Goal: Task Accomplishment & Management: Use online tool/utility

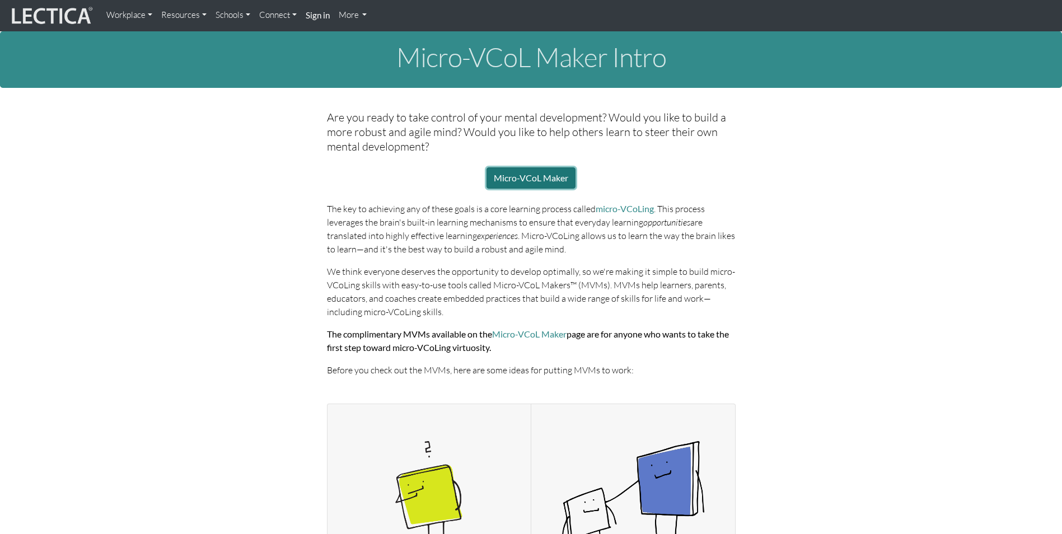
click at [516, 179] on link "Micro-VCoL Maker" at bounding box center [530, 177] width 89 height 21
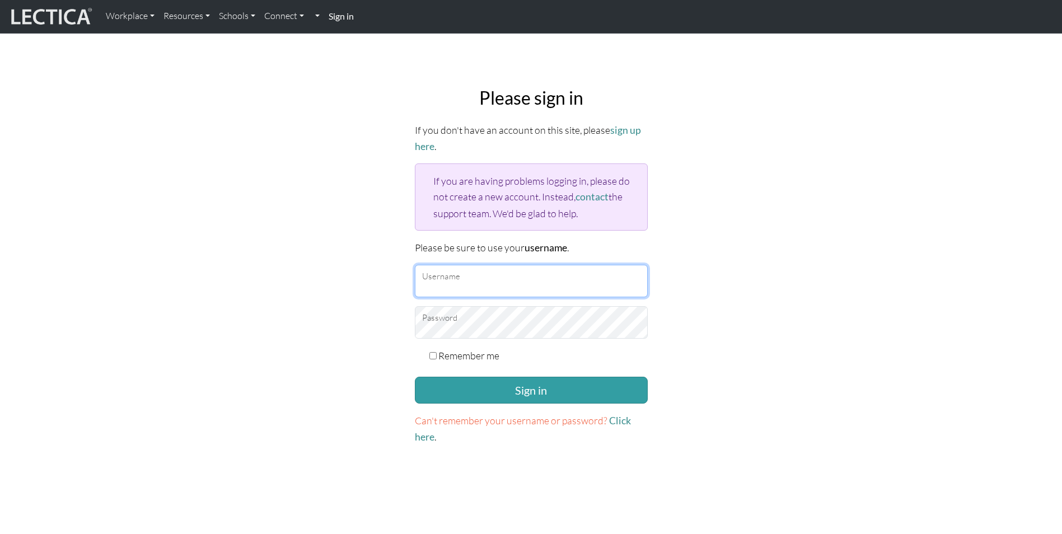
click at [515, 284] on input "Username" at bounding box center [531, 281] width 233 height 32
type input "[PERSON_NAME][EMAIL_ADDRESS][PERSON_NAME][DOMAIN_NAME]"
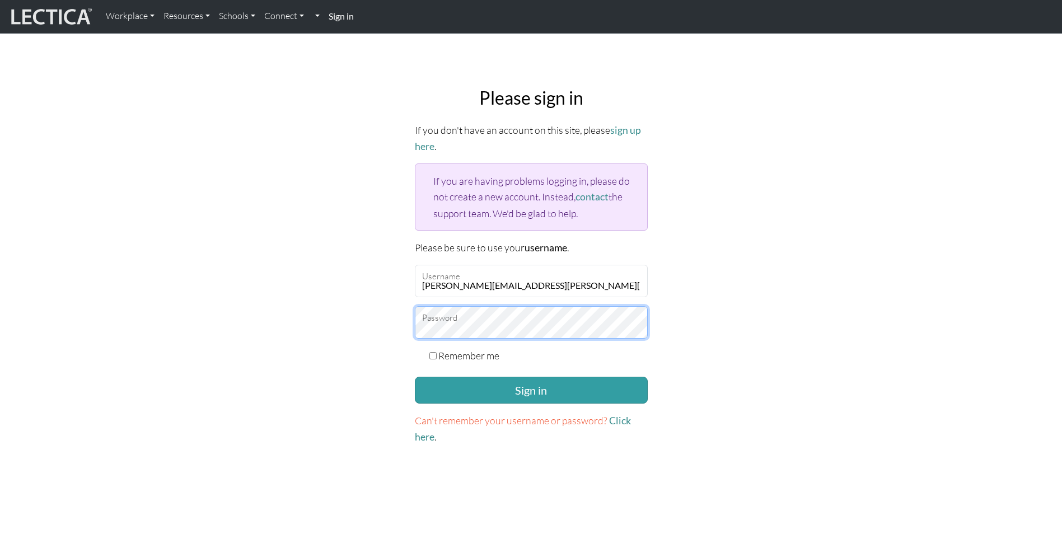
click at [415, 377] on button "Sign in" at bounding box center [531, 390] width 233 height 27
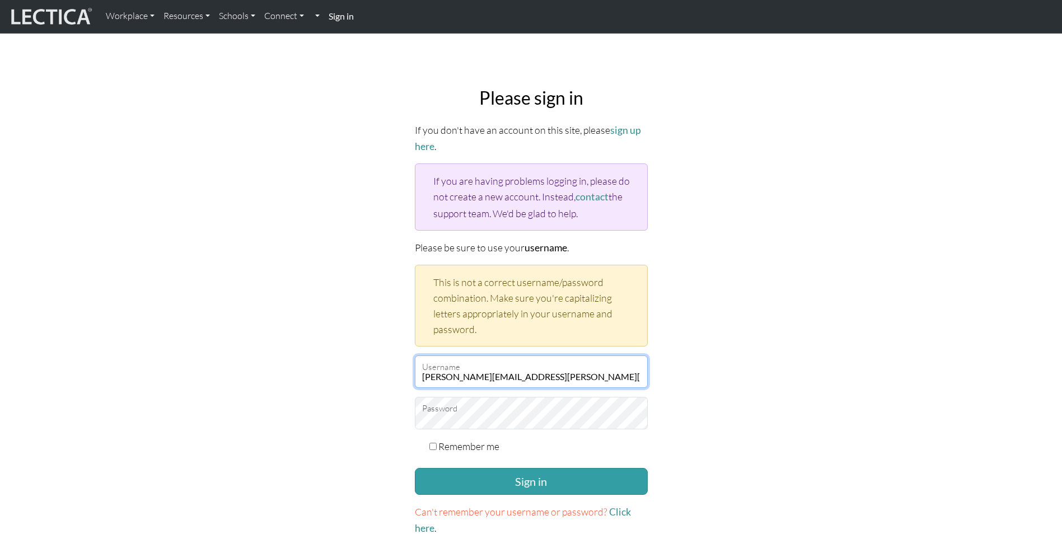
drag, startPoint x: 509, startPoint y: 377, endPoint x: 528, endPoint y: 376, distance: 19.1
click at [528, 376] on input "[PERSON_NAME][EMAIL_ADDRESS][PERSON_NAME][DOMAIN_NAME]" at bounding box center [531, 371] width 233 height 32
type input "cassandra.brennand@penske.com"
click at [415, 468] on button "Sign in" at bounding box center [531, 481] width 233 height 27
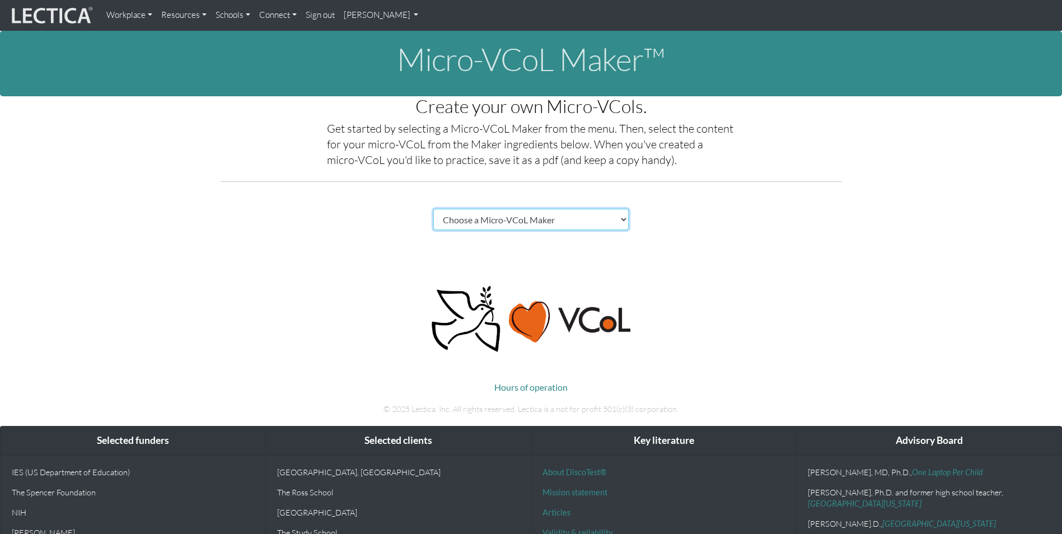
click at [574, 219] on select "Choose a Micro-VCoL Maker" at bounding box center [531, 219] width 196 height 21
click at [433, 209] on select "Choose a Micro-VCoL Maker" at bounding box center [531, 219] width 196 height 21
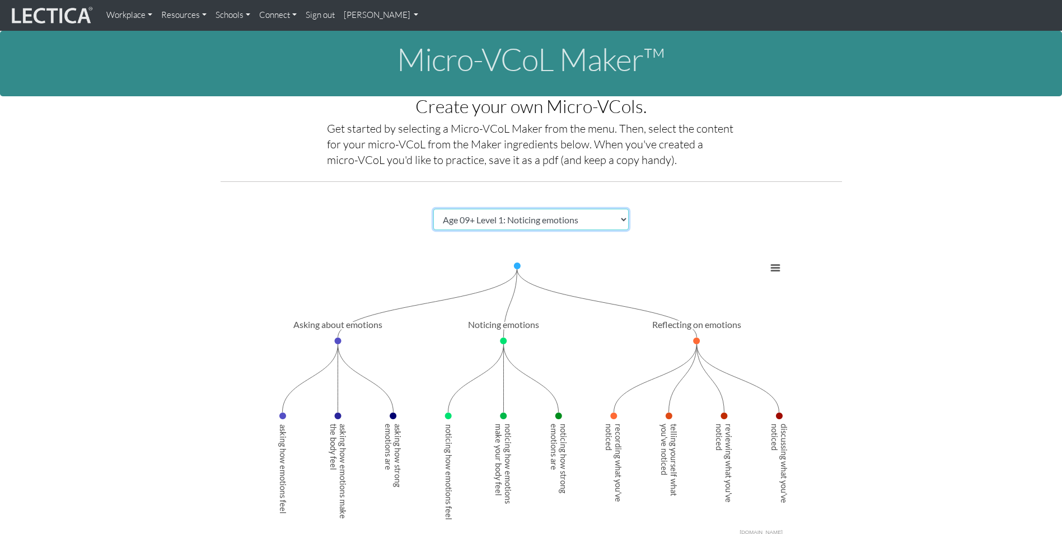
click at [613, 216] on select "Choose a Micro-VCoL Maker" at bounding box center [531, 219] width 196 height 21
select select "7821123e-00de-44ee-af13-bae6e75f9bf4"
click at [433, 209] on select "Choose a Micro-VCoL Maker" at bounding box center [531, 219] width 196 height 21
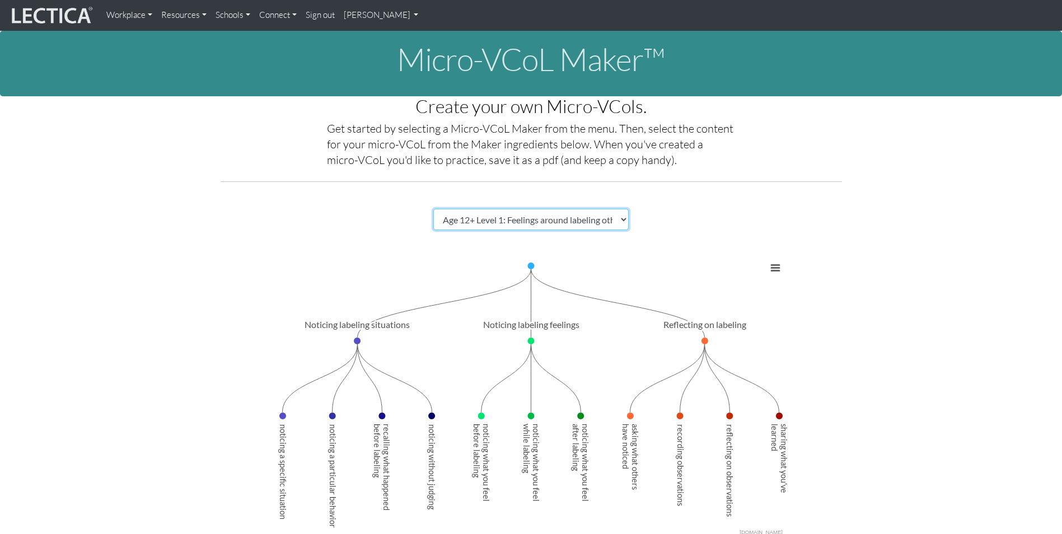
click at [624, 222] on select "Choose a Micro-VCoL Maker" at bounding box center [531, 219] width 196 height 21
click at [433, 209] on select "Choose a Micro-VCoL Maker" at bounding box center [531, 219] width 196 height 21
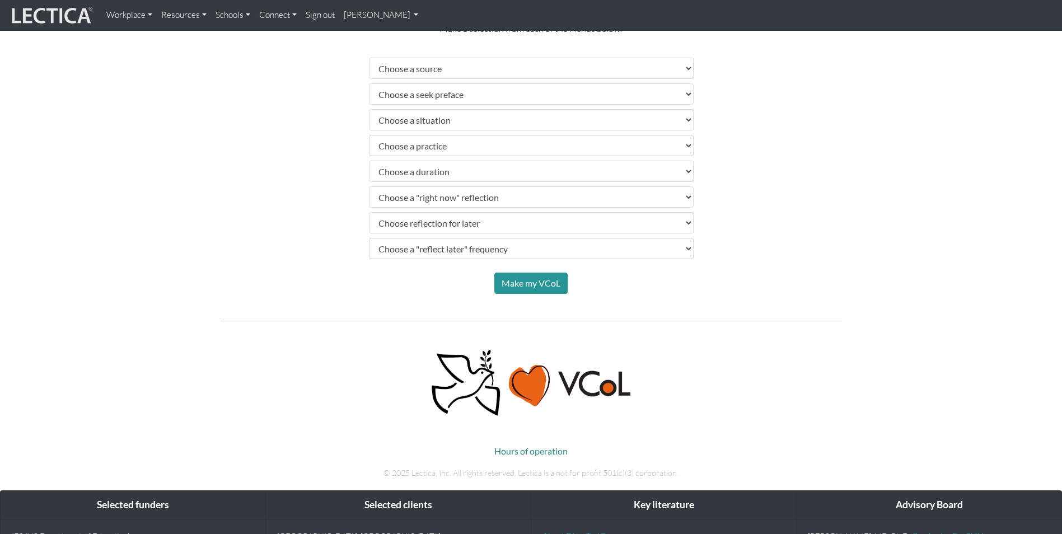
scroll to position [634, 0]
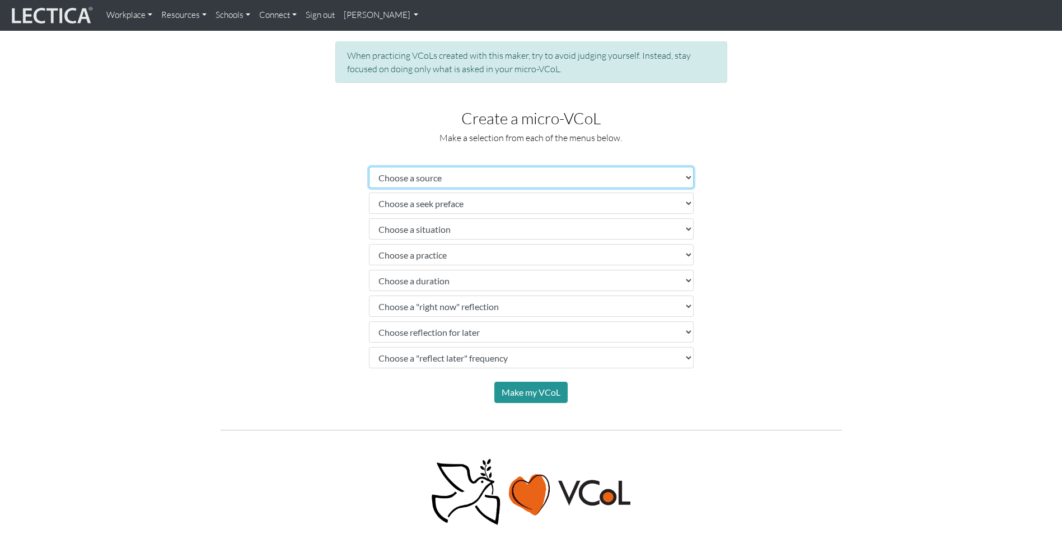
click at [583, 175] on select "Choose a source" at bounding box center [531, 177] width 325 height 21
select select "trusted colleagues"
click at [369, 167] on select "Choose a source" at bounding box center [531, 177] width 325 height 21
click at [562, 199] on select "Choose a seek preface" at bounding box center [531, 203] width 325 height 21
select select "before you start practicing, ask"
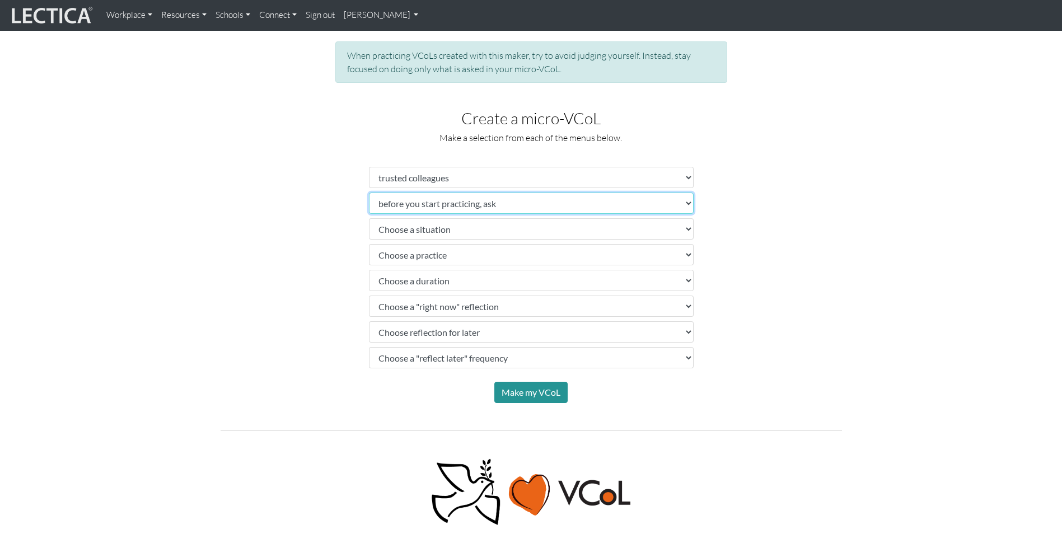
click at [369, 193] on select "Choose a seek preface" at bounding box center [531, 203] width 325 height 21
click at [554, 232] on select "Choose a situation" at bounding box center [531, 228] width 325 height 21
select select "bad or good person"
click at [369, 218] on select "Choose a situation" at bounding box center [531, 228] width 325 height 21
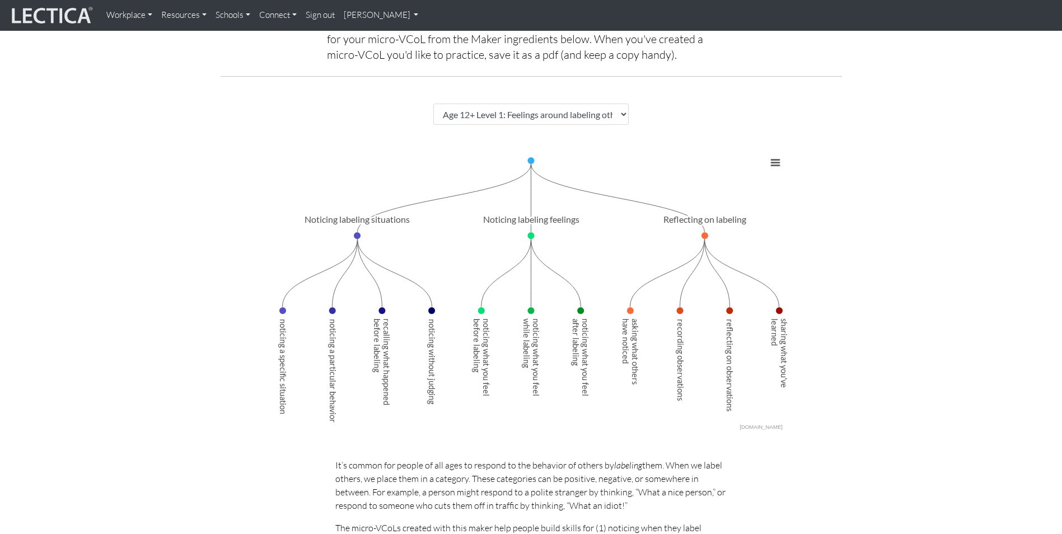
scroll to position [18, 0]
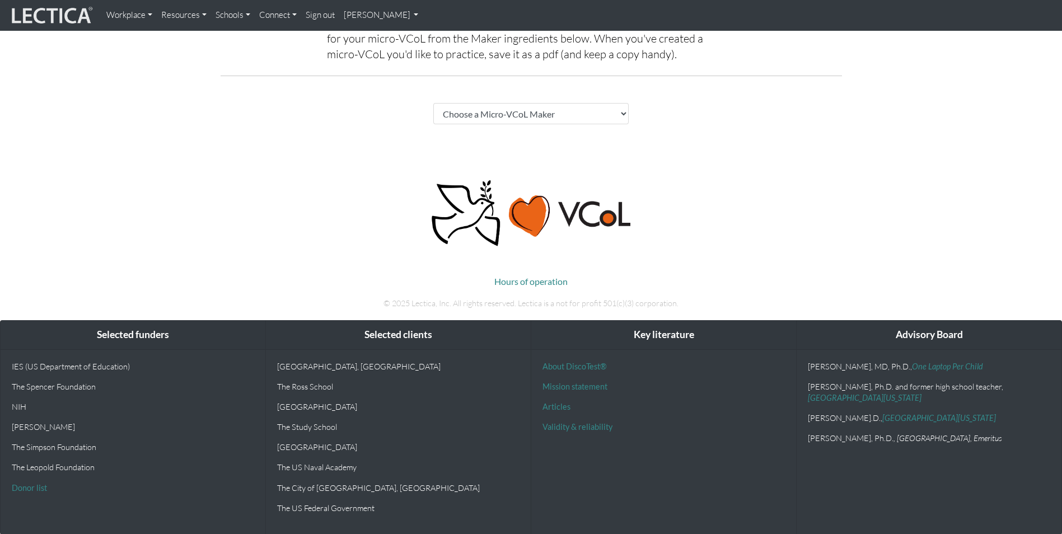
scroll to position [106, 0]
click at [541, 113] on select "Choose a Micro-VCoL Maker" at bounding box center [531, 112] width 196 height 21
select select "83d362ee-1552-446e-a79b-128712ffa662"
click at [433, 102] on select "Choose a Micro-VCoL Maker" at bounding box center [531, 112] width 196 height 21
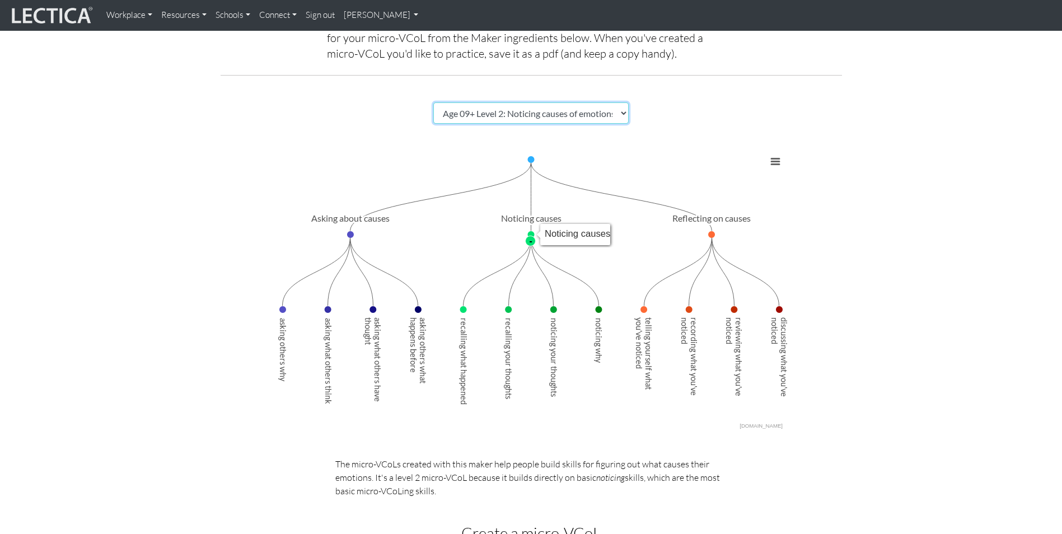
click at [528, 234] on icon "Noticing causes, value: 0." at bounding box center [530, 234] width 7 height 7
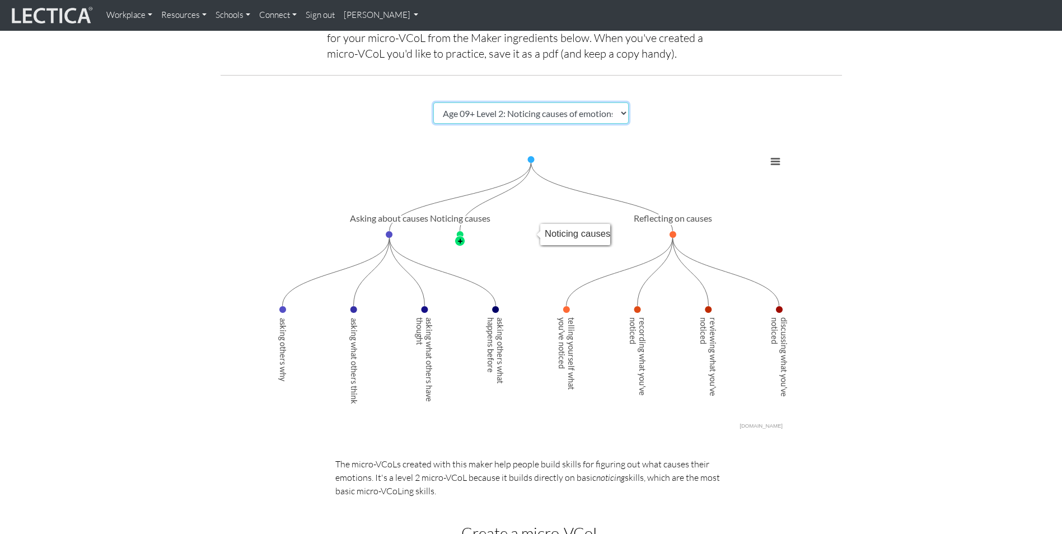
click at [458, 241] on text "+" at bounding box center [459, 241] width 5 height 10
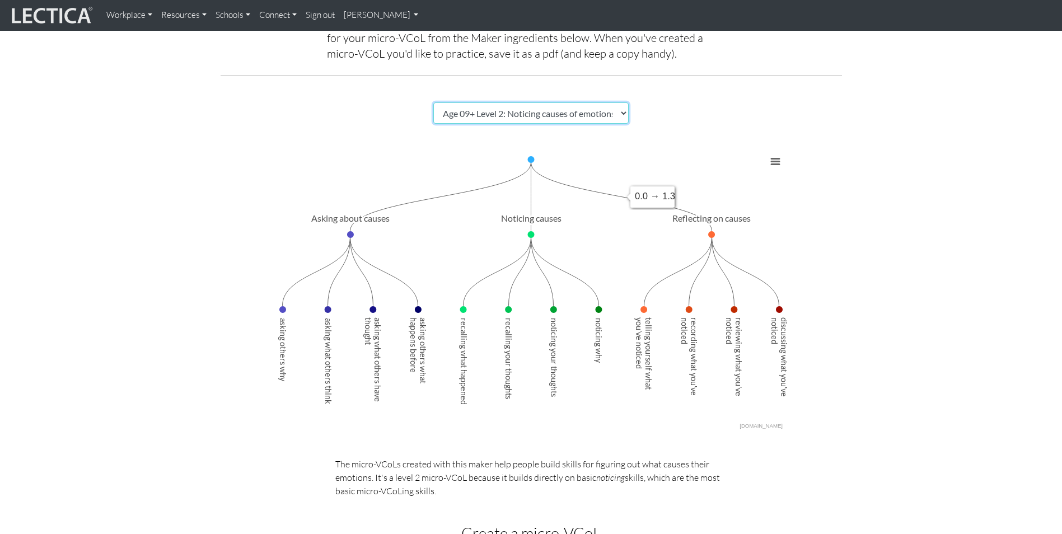
click at [773, 163] on button "View chart menu, Chart" at bounding box center [775, 162] width 16 height 16
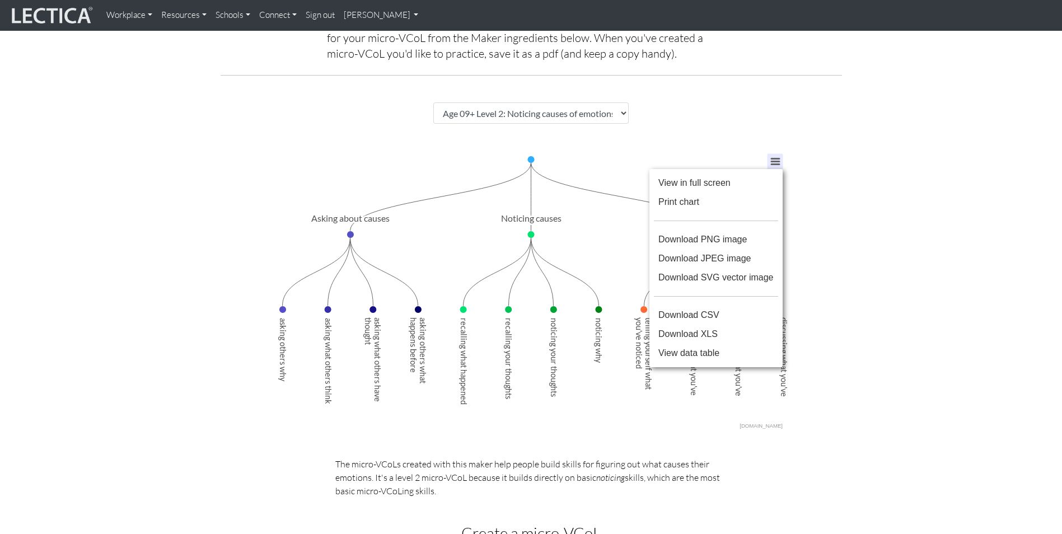
click at [884, 224] on div "Micro-VCoL Maker™ Create your own Micro-VCols. Get started by selecting a Micro…" at bounding box center [531, 384] width 1062 height 921
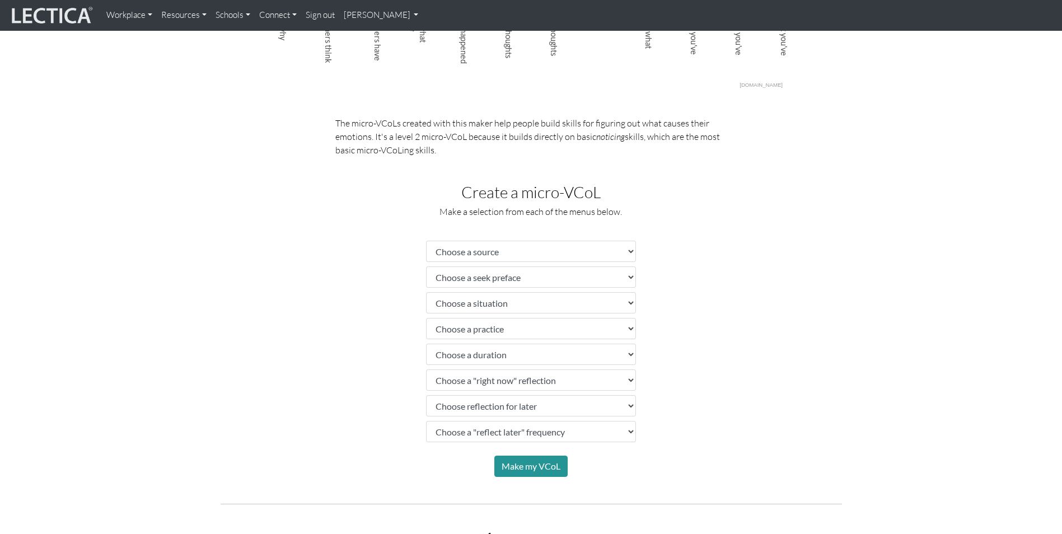
scroll to position [498, 0]
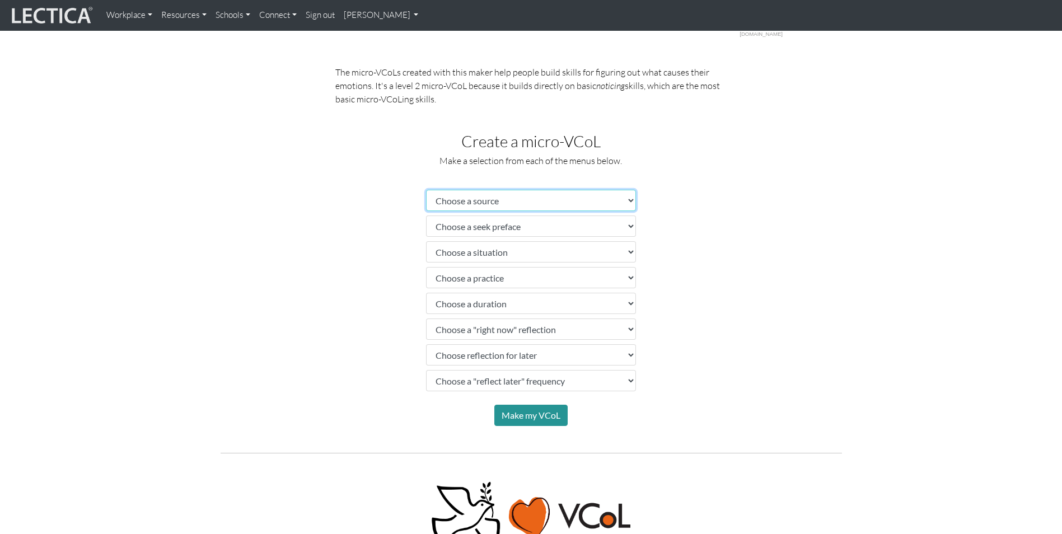
click at [547, 202] on select "Choose a source" at bounding box center [531, 200] width 210 height 21
select select "family members"
click at [426, 190] on select "Choose a source" at bounding box center [531, 200] width 210 height 21
click at [534, 234] on select "Choose a seek preface" at bounding box center [531, 225] width 210 height 21
select select "begin by asking"
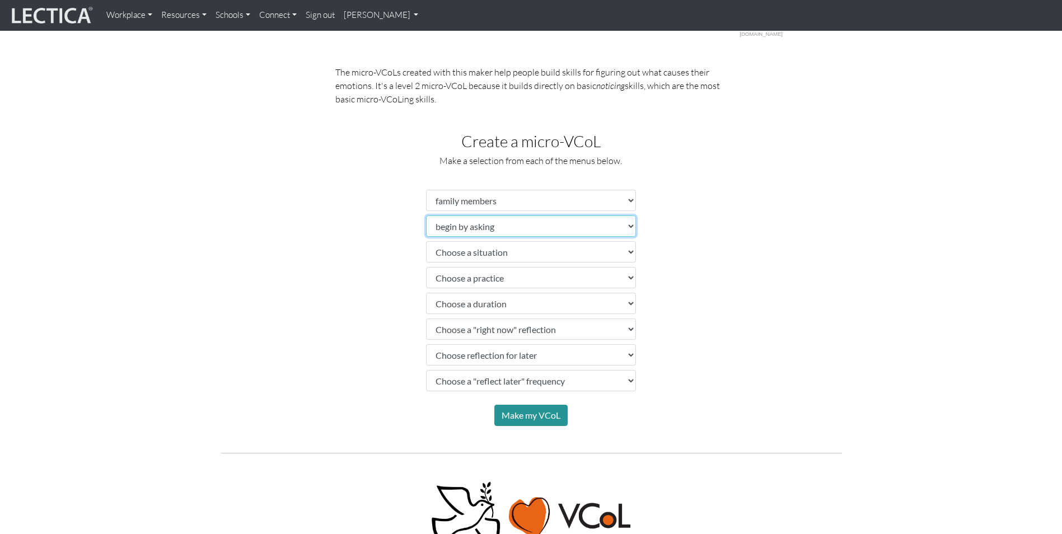
click at [426, 215] on select "Choose a seek preface" at bounding box center [531, 225] width 210 height 21
click at [521, 259] on select "Choose a situation" at bounding box center [531, 251] width 210 height 21
select select "frustrated"
click at [426, 241] on select "Choose a situation" at bounding box center [531, 251] width 210 height 21
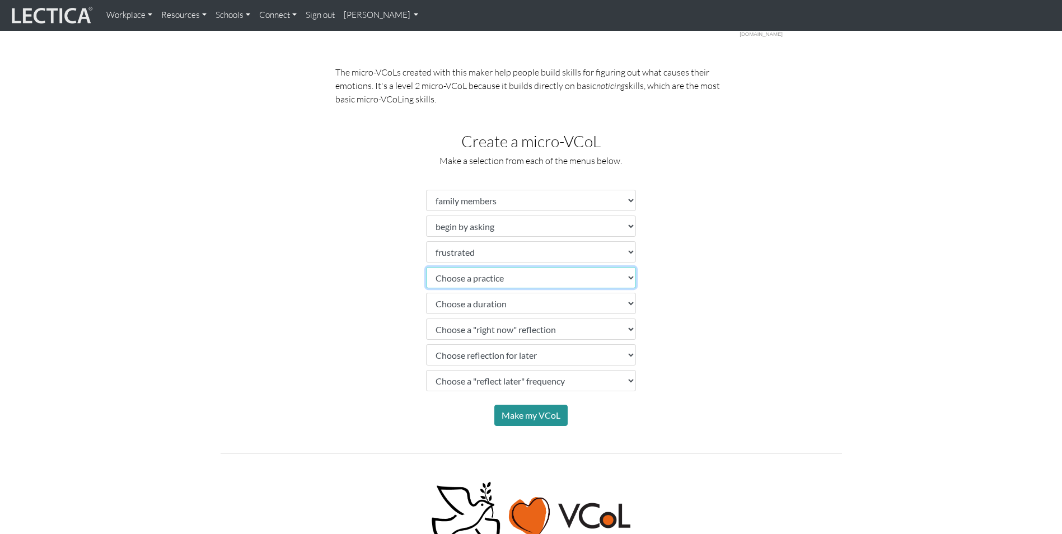
click at [504, 281] on select "Choose a practice" at bounding box center [531, 277] width 210 height 21
select select "ask yourself what's making you feel"
click at [426, 267] on select "Choose a practice" at bounding box center [531, 277] width 210 height 21
click at [499, 309] on select "Choose a duration" at bounding box center [531, 303] width 210 height 21
select select "for a couple of days"
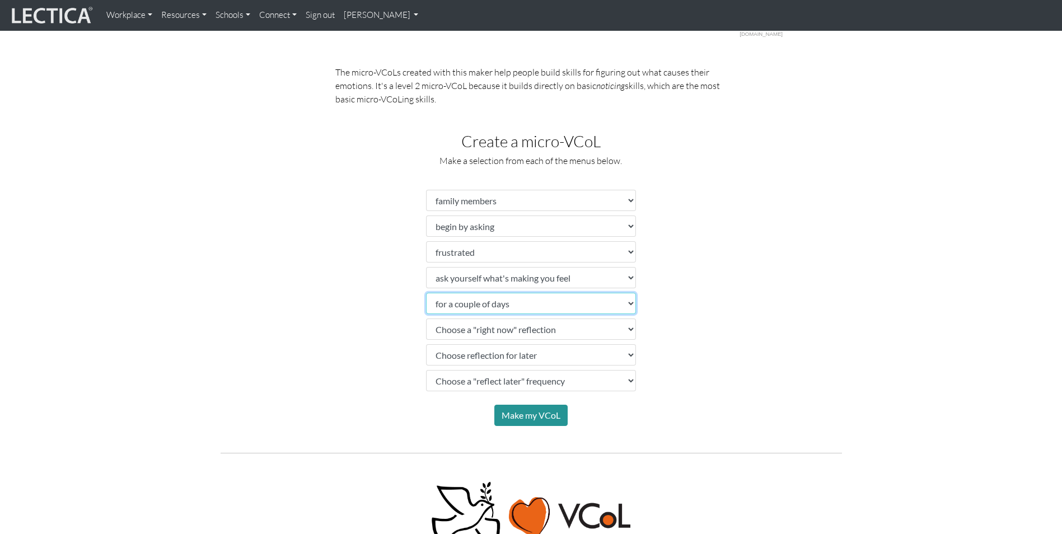
click at [426, 293] on select "Choose a duration" at bounding box center [531, 303] width 210 height 21
click at [495, 328] on select "Choose a "right now" reflection" at bounding box center [531, 328] width 210 height 21
click at [426, 318] on select "Choose a "right now" reflection" at bounding box center [531, 328] width 210 height 21
drag, startPoint x: 495, startPoint y: 333, endPoint x: 495, endPoint y: 341, distance: 8.4
click at [495, 333] on select "Choose a "right now" reflection" at bounding box center [531, 328] width 210 height 21
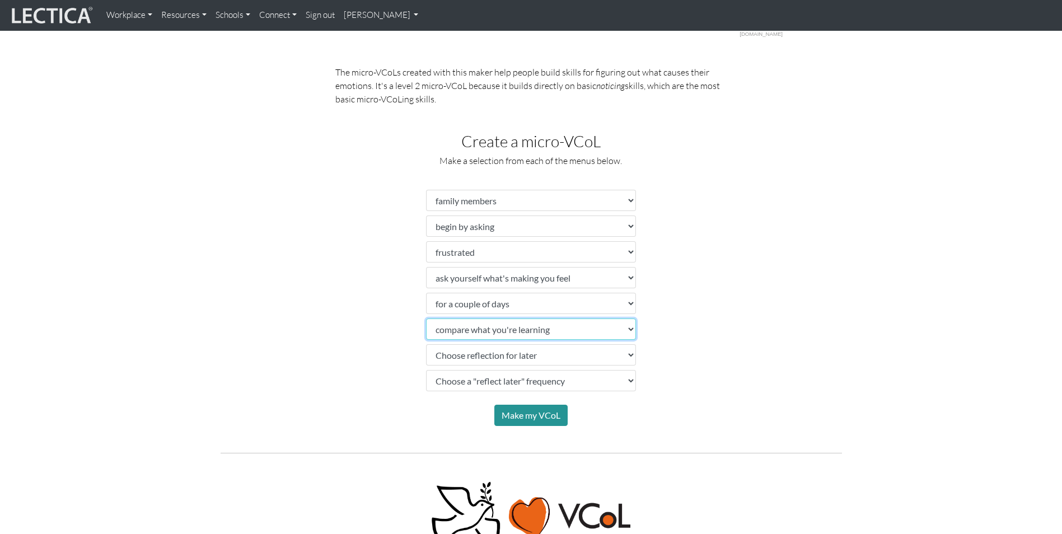
select select "keep a "learning" tally sheet"
click at [426, 318] on select "Choose a "right now" reflection" at bounding box center [531, 328] width 210 height 21
click at [492, 354] on select "Choose reflection for later" at bounding box center [531, 354] width 210 height 21
click at [426, 344] on select "Choose reflection for later" at bounding box center [531, 354] width 210 height 21
click at [488, 359] on select "Choose reflection for later" at bounding box center [531, 354] width 210 height 21
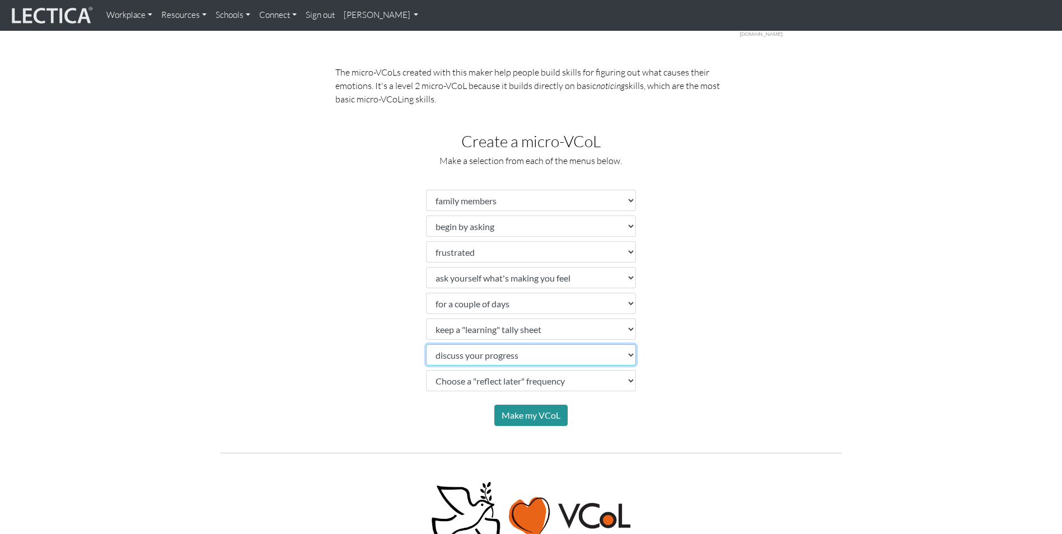
select select "share results with another VCoLer"
click at [426, 344] on select "Choose reflection for later" at bounding box center [531, 354] width 210 height 21
click at [499, 383] on select "Choose a "reflect later" frequency" at bounding box center [531, 380] width 210 height 21
select select "daily"
click at [426, 370] on select "Choose a "reflect later" frequency" at bounding box center [531, 380] width 210 height 21
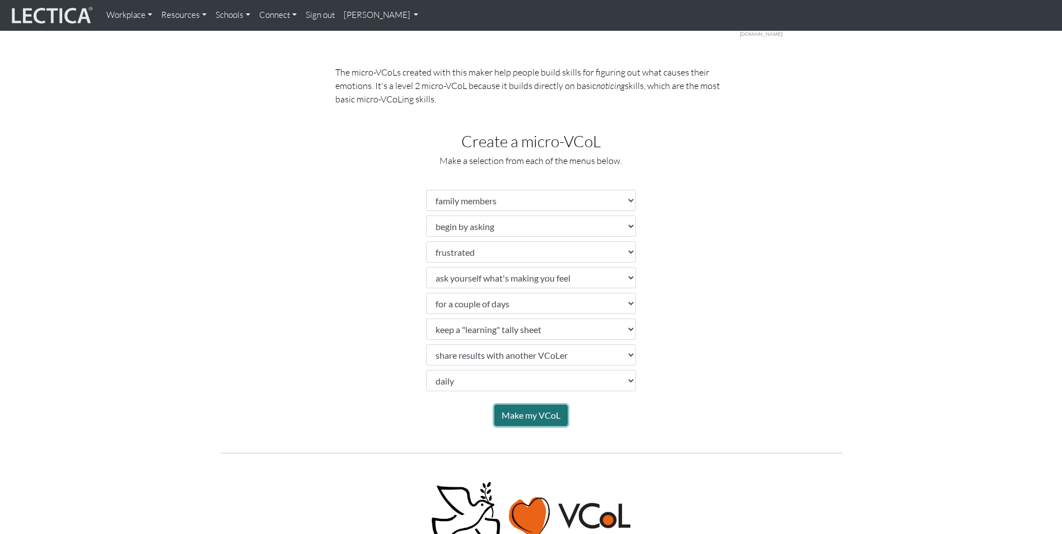
click at [527, 419] on button "Make my VCoL" at bounding box center [530, 415] width 73 height 21
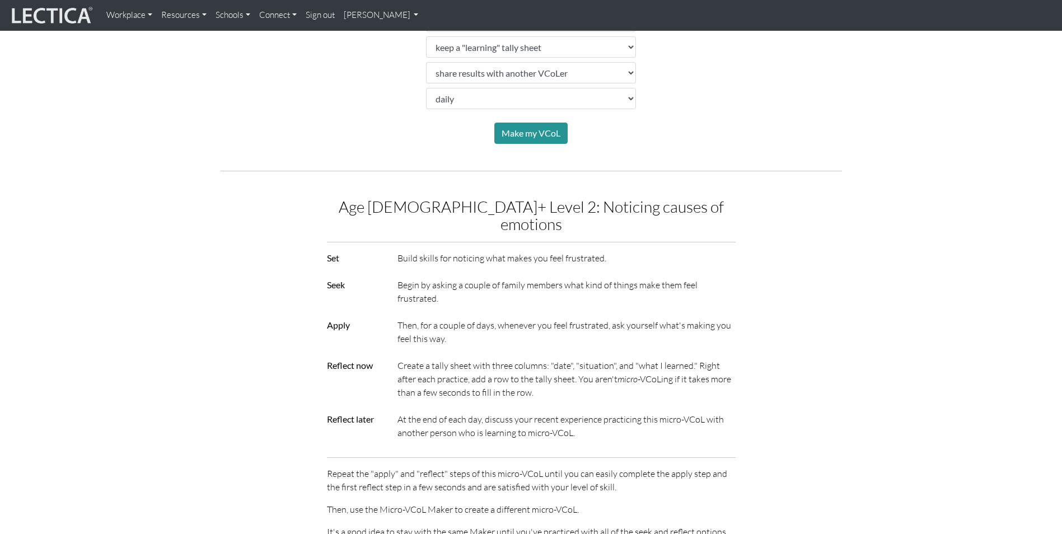
scroll to position [778, 0]
